Goal: Transaction & Acquisition: Book appointment/travel/reservation

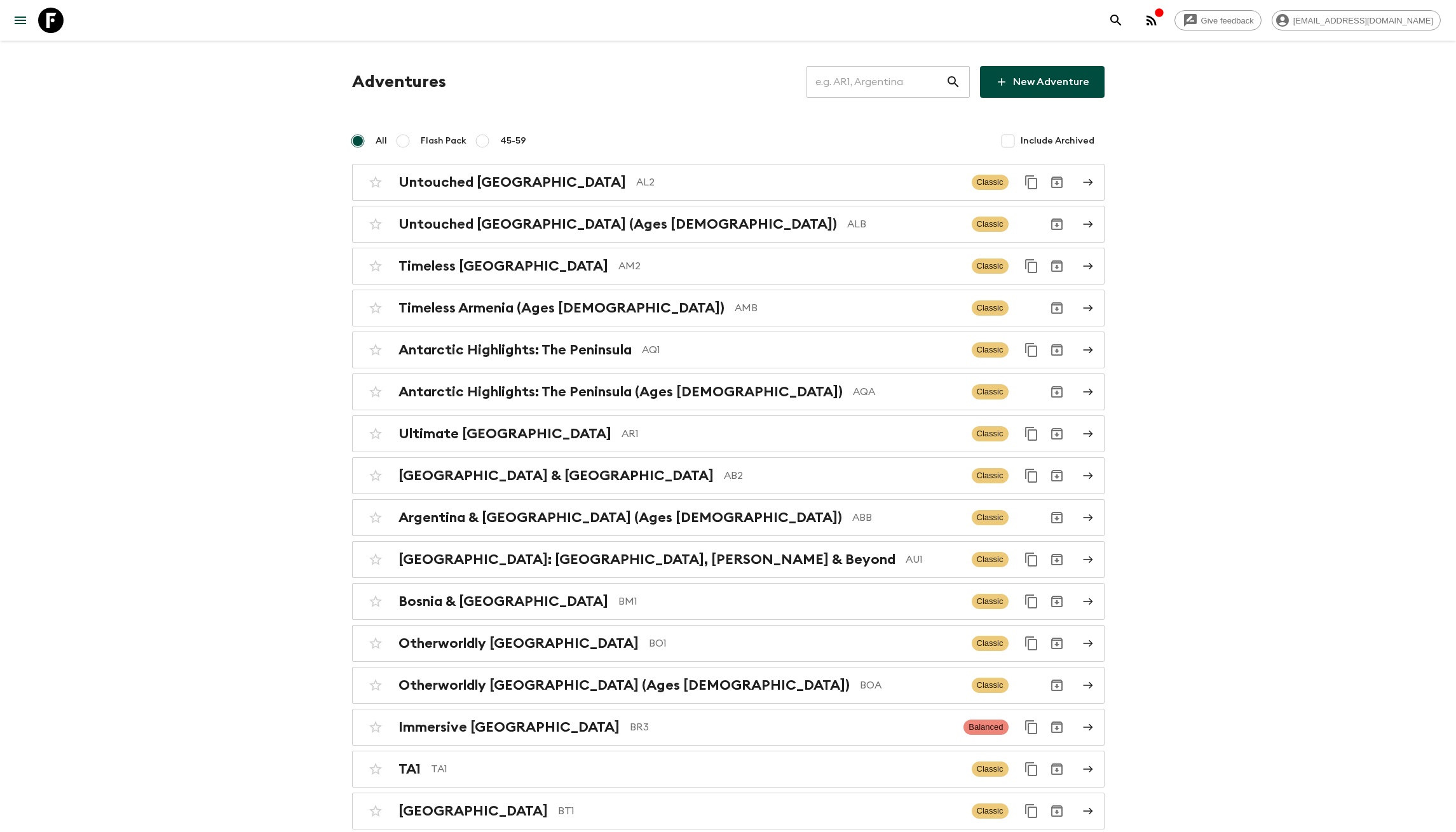
click at [908, 68] on input "text" at bounding box center [875, 82] width 139 height 35
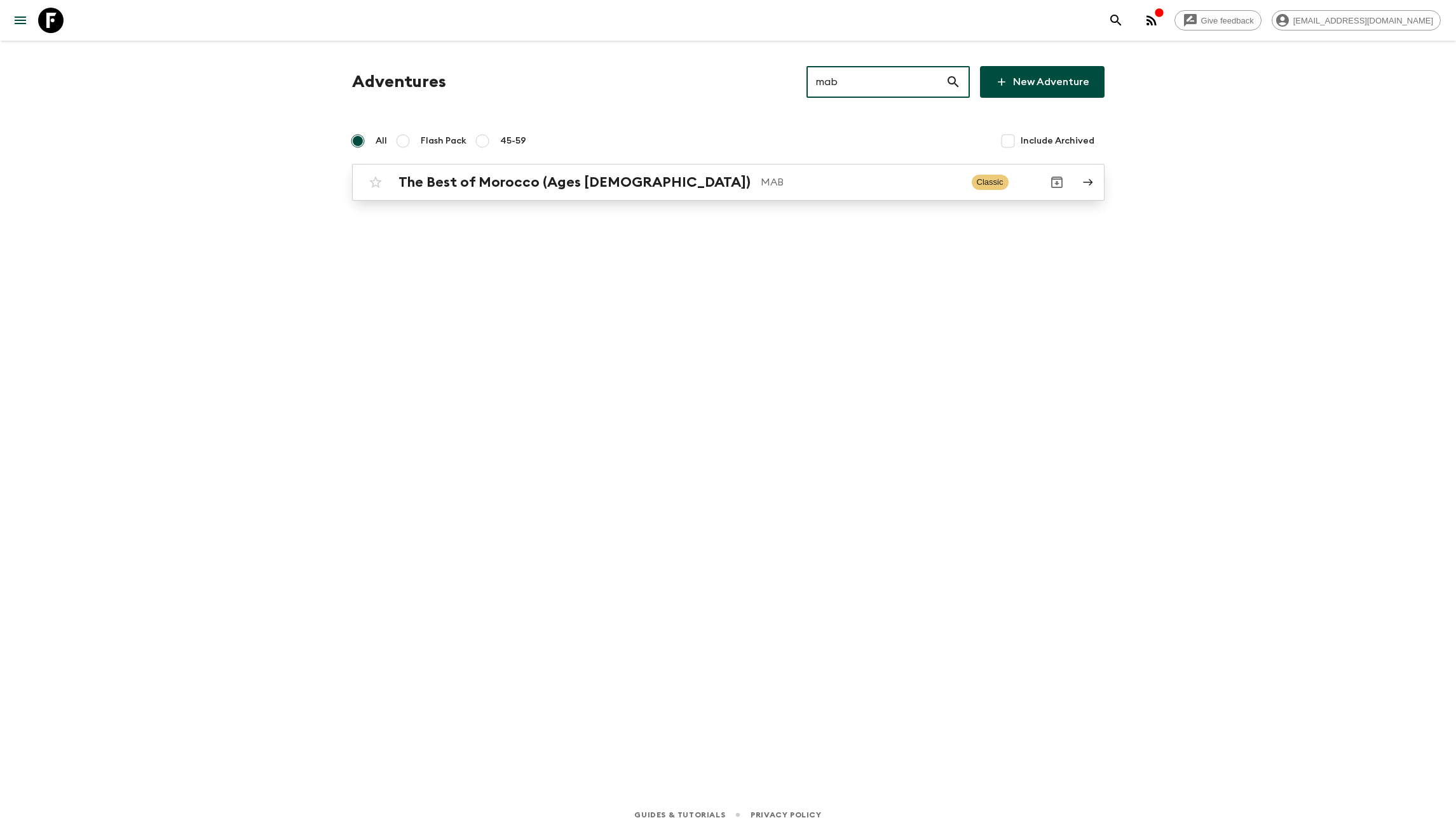
type input "mab"
click at [695, 190] on div "The Best of Morocco (Ages [DEMOGRAPHIC_DATA]) MAB Classic" at bounding box center [703, 182] width 681 height 25
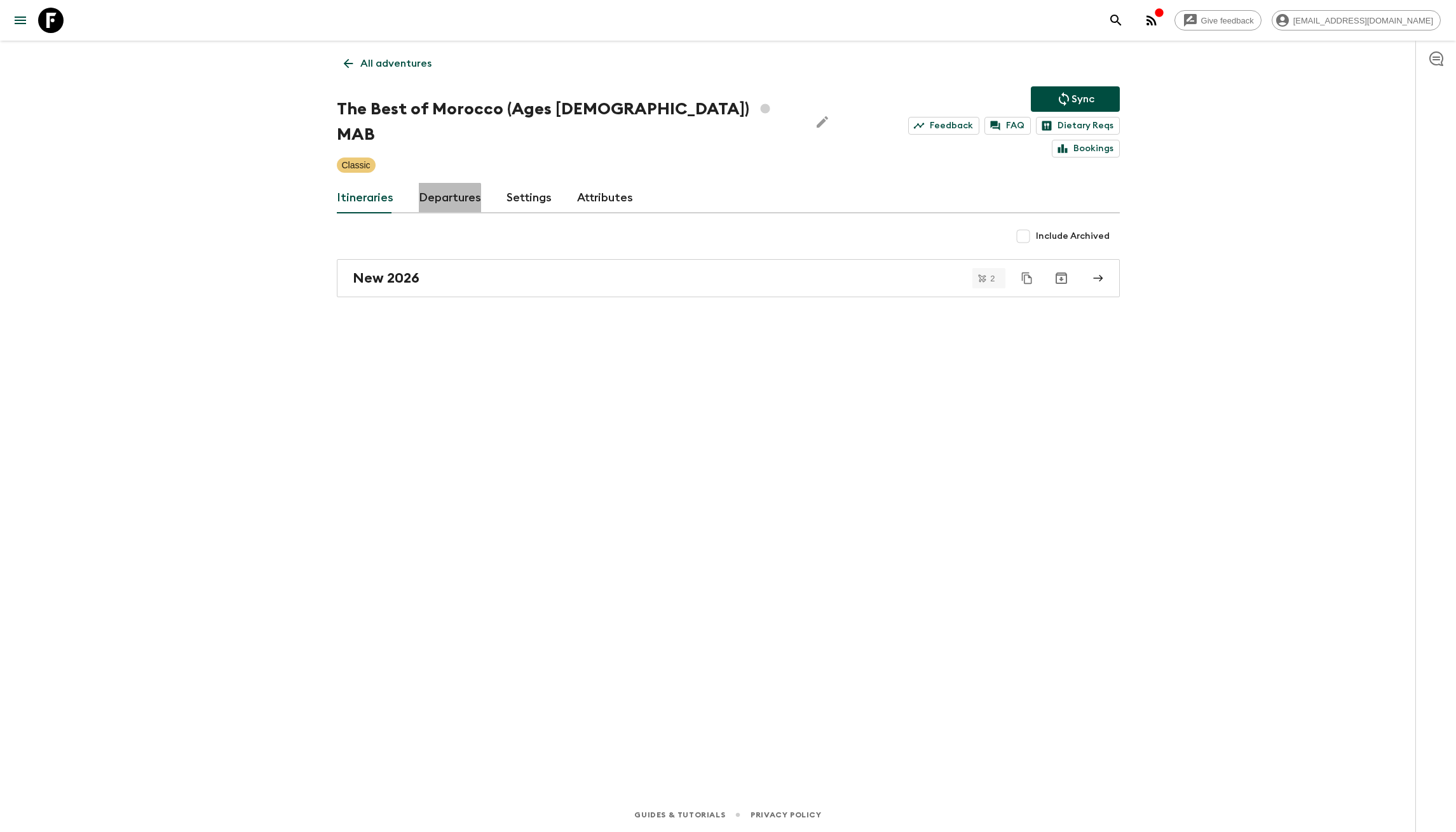
click at [444, 183] on link "Departures" at bounding box center [449, 198] width 62 height 31
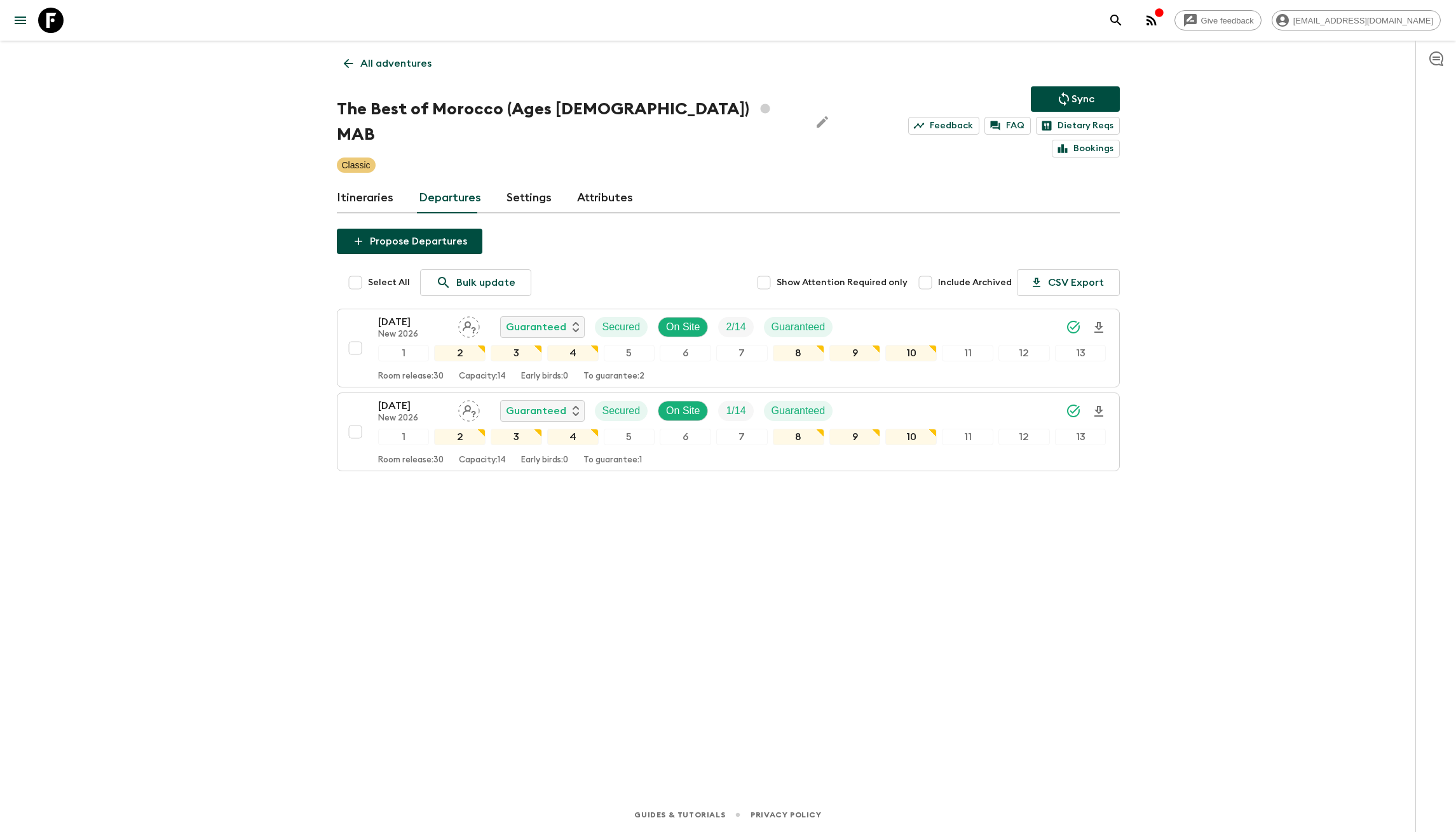
click at [418, 531] on div "All adventures The Best of Morocco (Ages [DEMOGRAPHIC_DATA]) MAB Sync Feedback …" at bounding box center [728, 402] width 813 height 722
click at [934, 270] on input "Include Archived" at bounding box center [925, 282] width 25 height 25
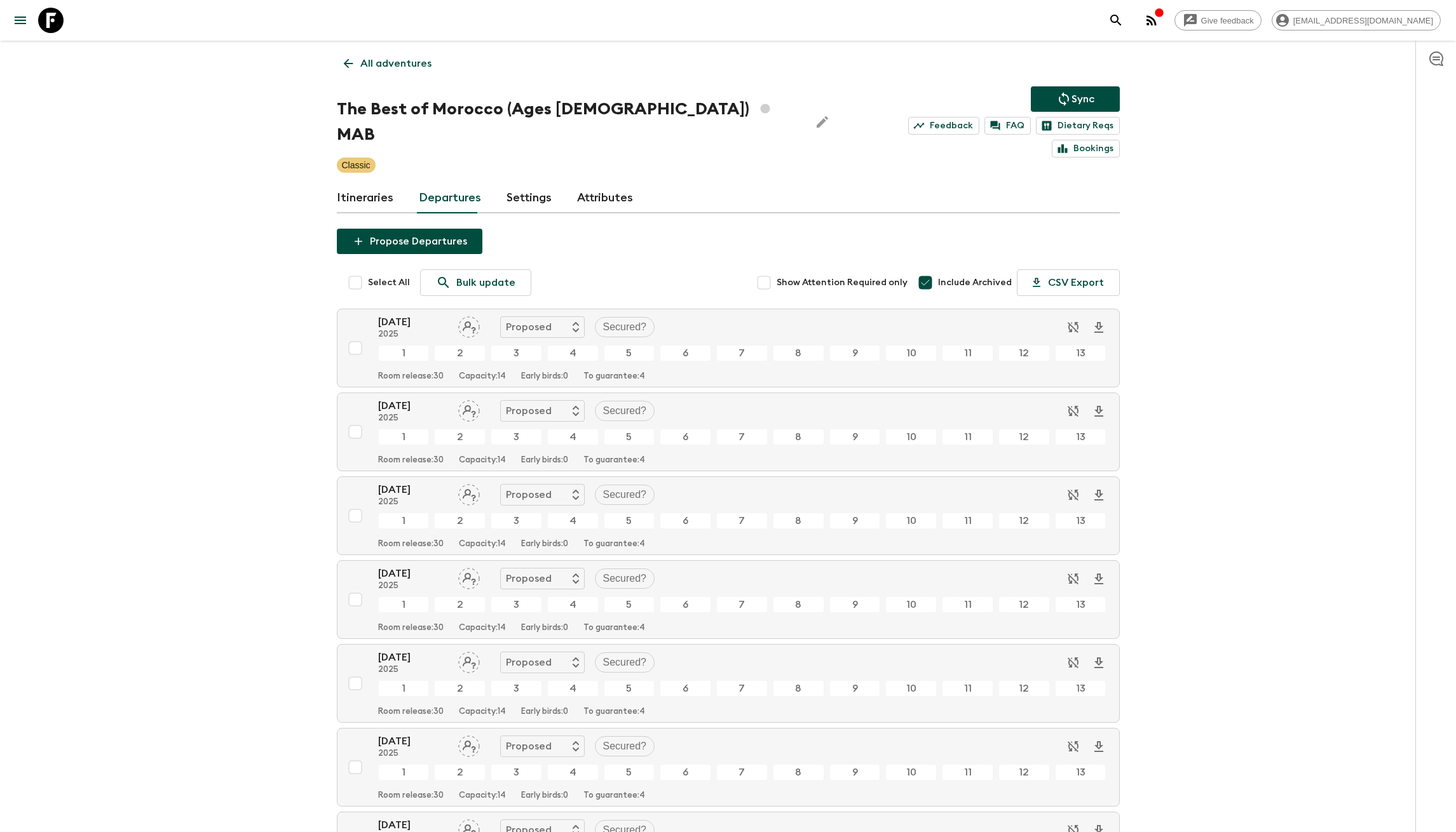
click at [927, 270] on input "Include Archived" at bounding box center [925, 282] width 25 height 25
checkbox input "false"
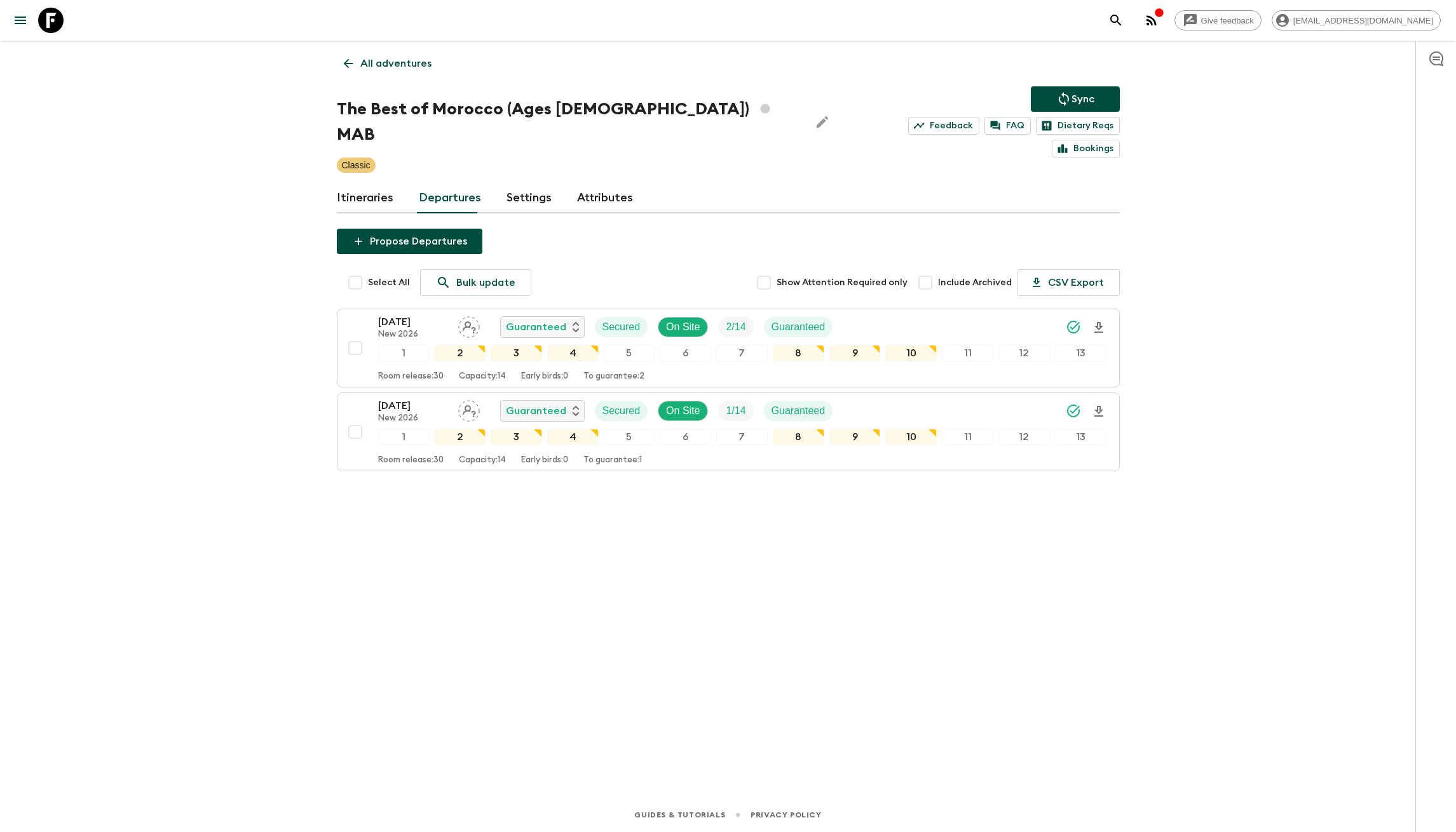
click at [200, 374] on div "Give feedback [EMAIL_ADDRESS][DOMAIN_NAME] All adventures The Best of [GEOGRAPH…" at bounding box center [728, 416] width 1456 height 832
click at [365, 58] on p "All adventures" at bounding box center [396, 63] width 71 height 15
